Goal: Find contact information: Find contact information

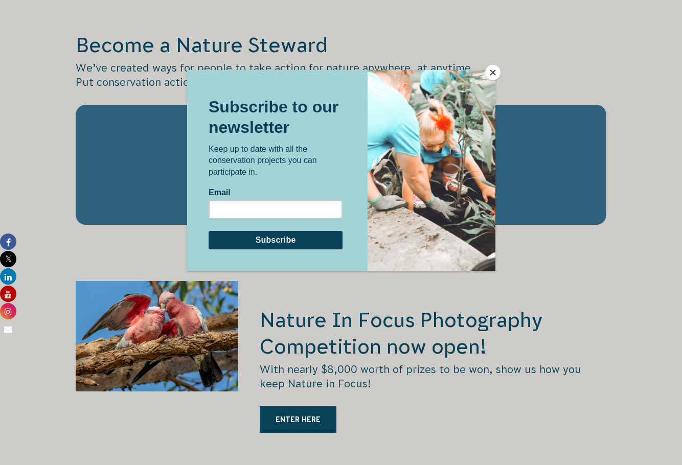
scroll to position [1738, 0]
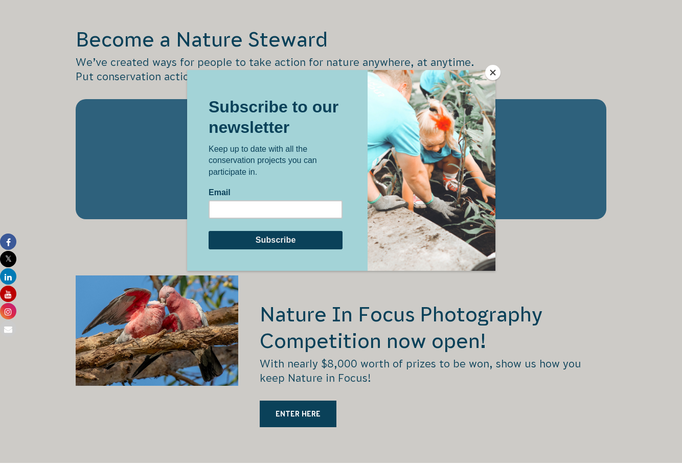
click at [491, 73] on button "Close" at bounding box center [492, 72] width 15 height 15
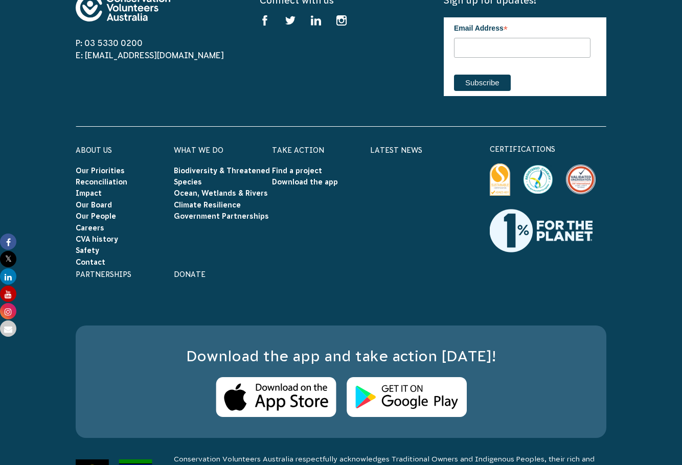
scroll to position [3246, 0]
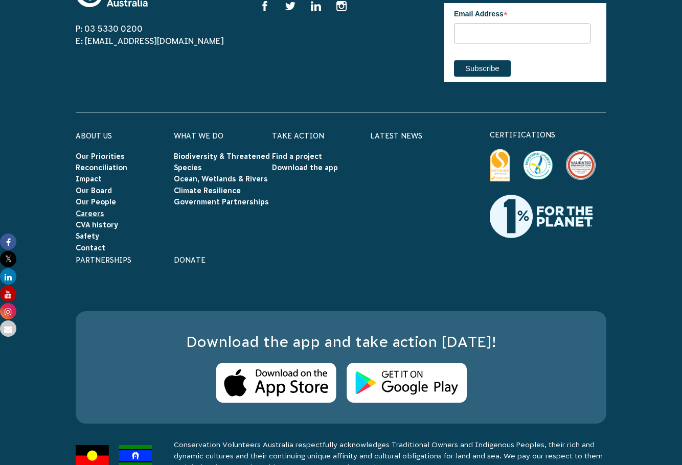
click at [97, 210] on link "Careers" at bounding box center [90, 214] width 29 height 8
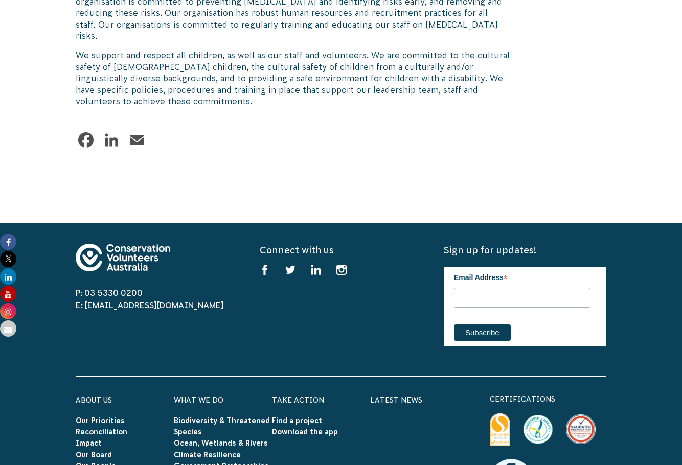
scroll to position [1533, 0]
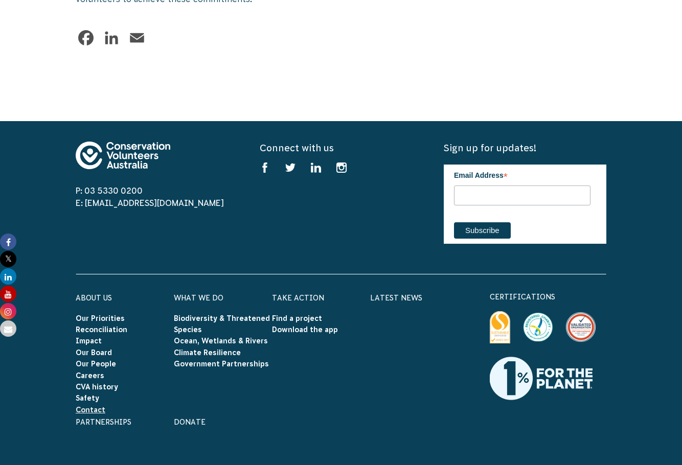
click at [81, 406] on link "Contact" at bounding box center [91, 410] width 30 height 8
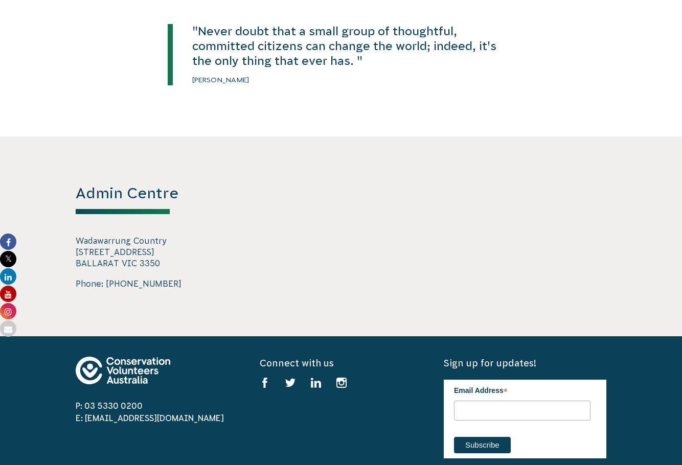
scroll to position [1687, 0]
